Goal: Information Seeking & Learning: Learn about a topic

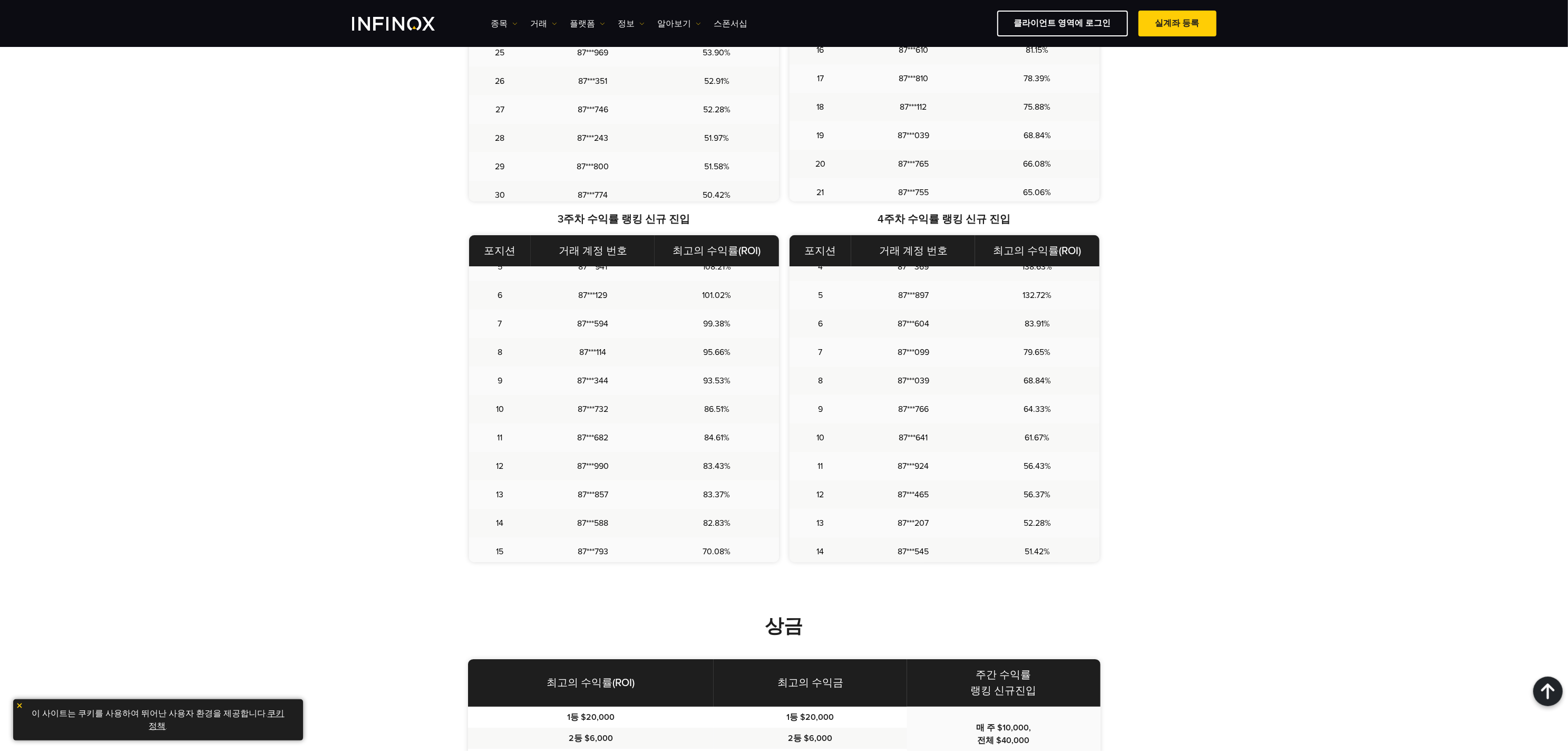
scroll to position [979, 0]
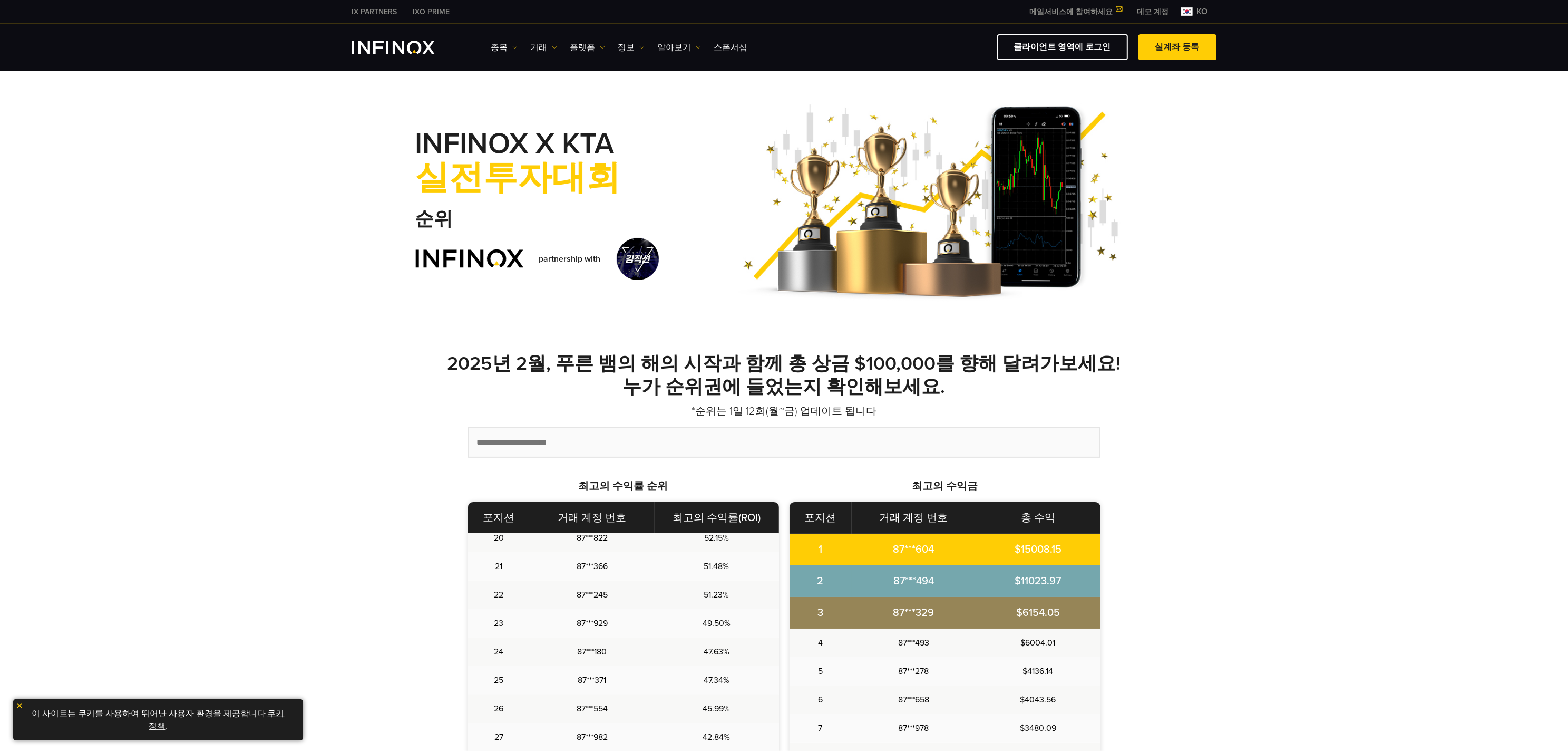
scroll to position [14, 0]
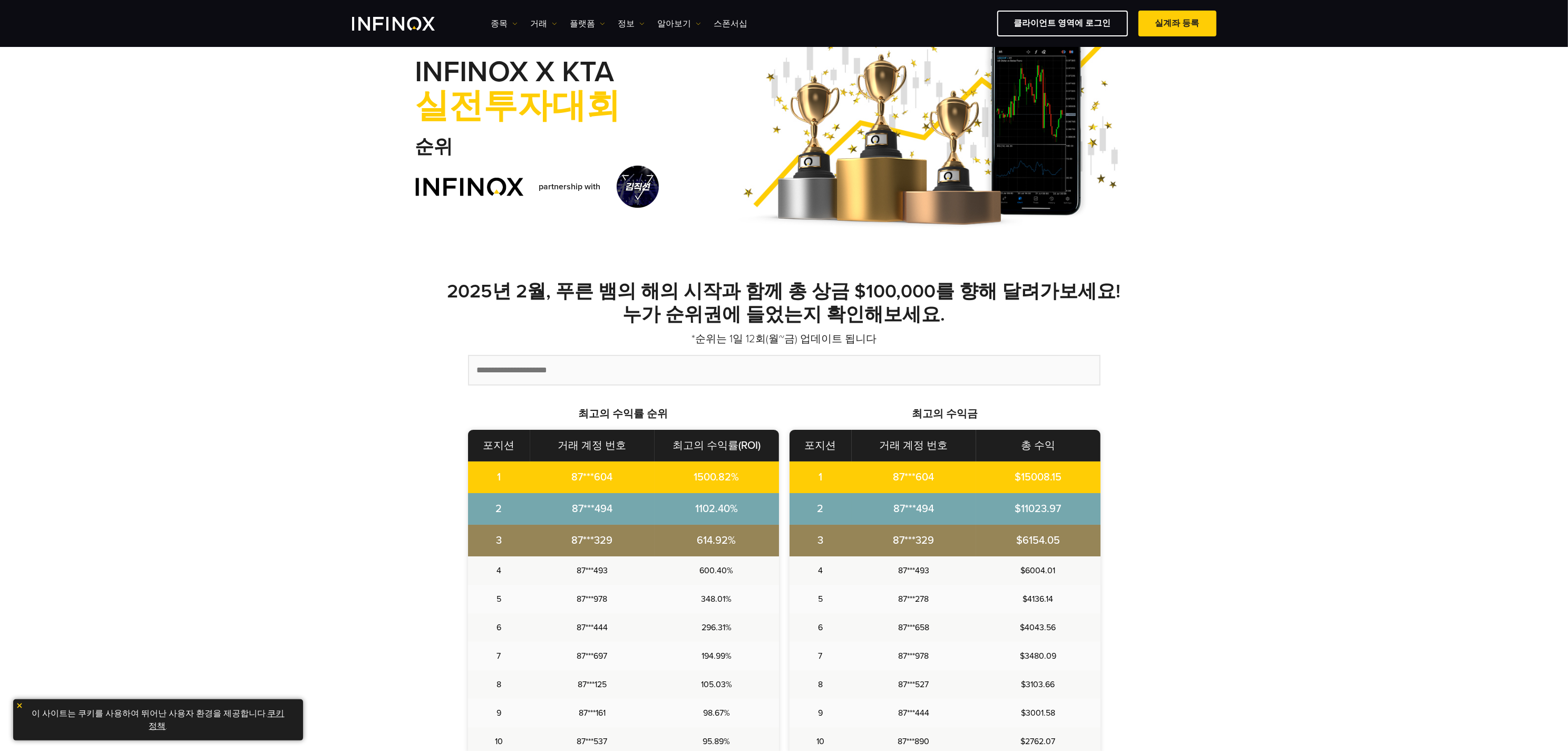
scroll to position [62, 0]
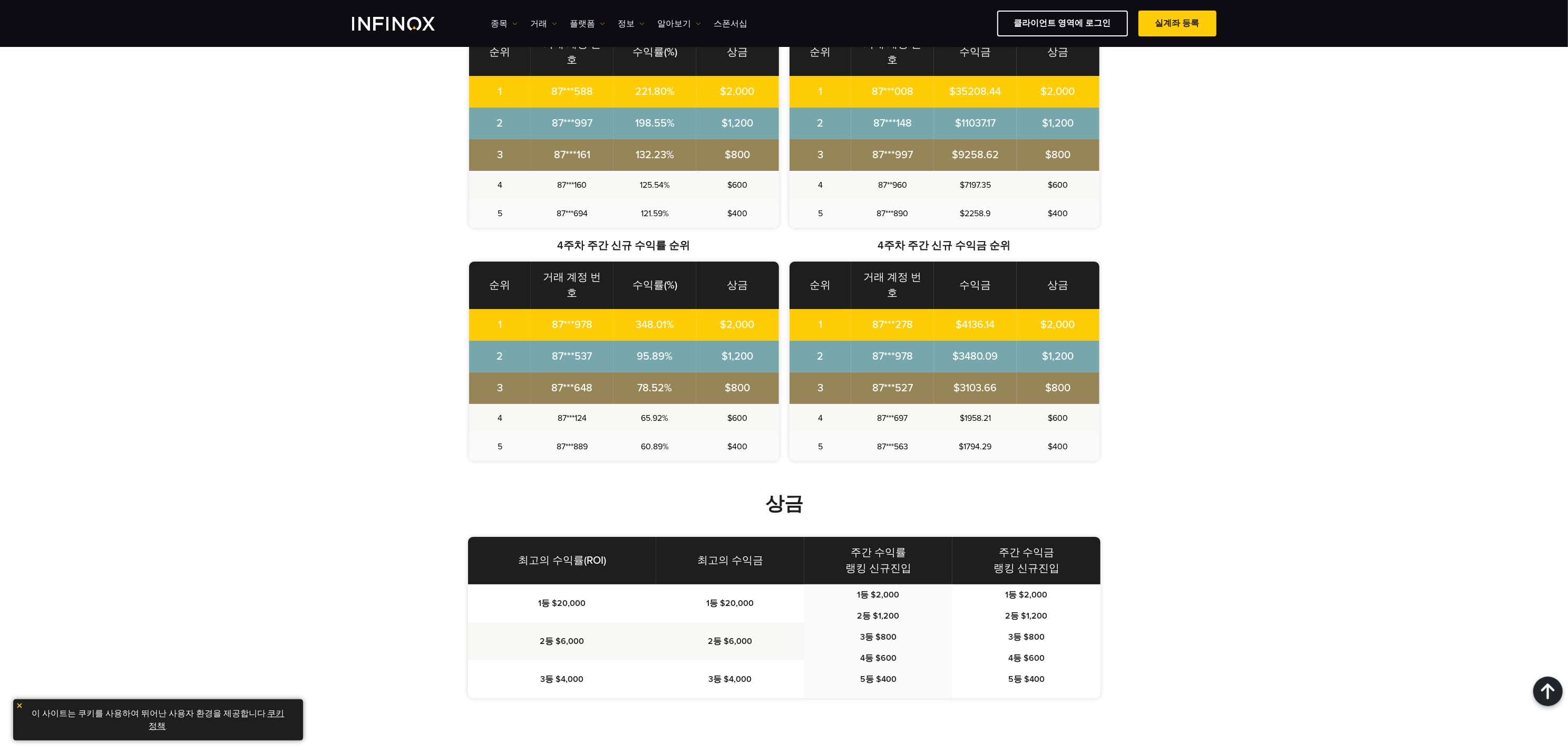
scroll to position [1572, 0]
